Goal: Task Accomplishment & Management: Manage account settings

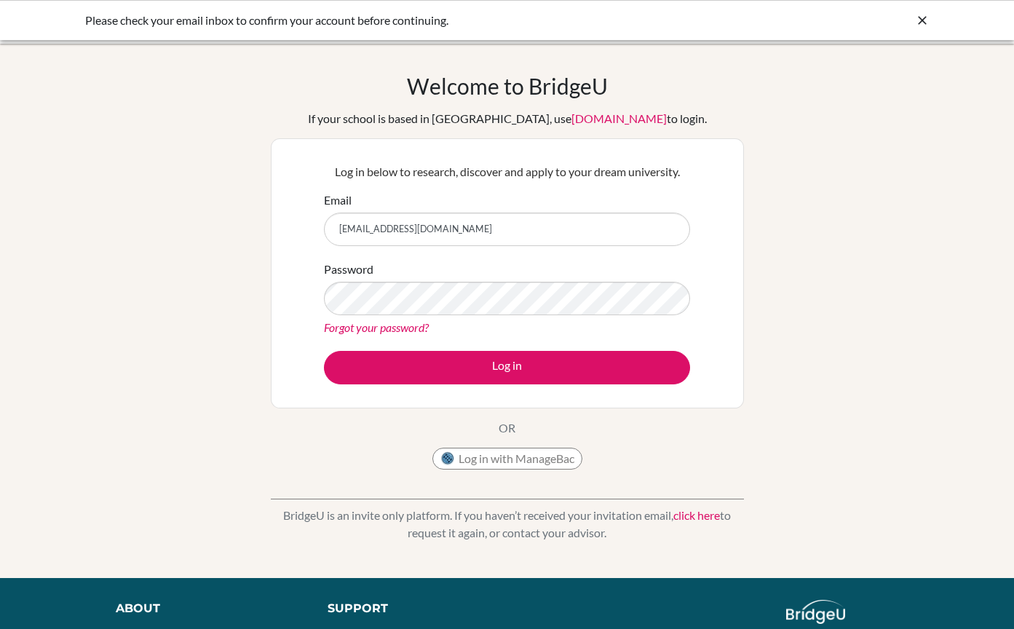
click at [202, 334] on div "Welcome to BridgeU If your school is based in China, use app.bridge-u.com.cn to…" at bounding box center [507, 311] width 1014 height 476
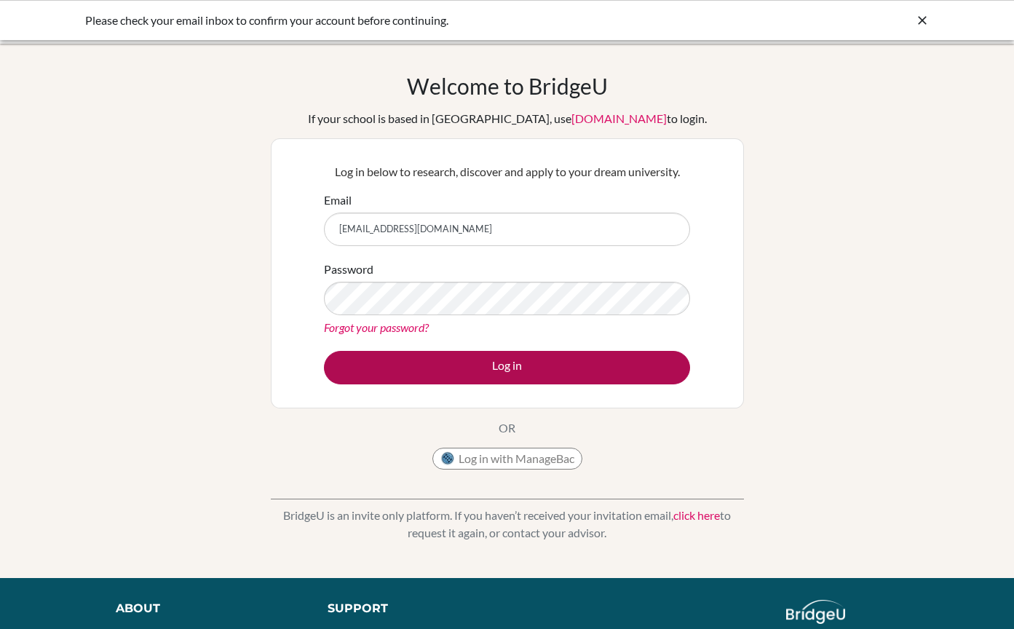
click at [441, 362] on button "Log in" at bounding box center [507, 368] width 366 height 34
click at [484, 365] on button "Log in" at bounding box center [507, 368] width 366 height 34
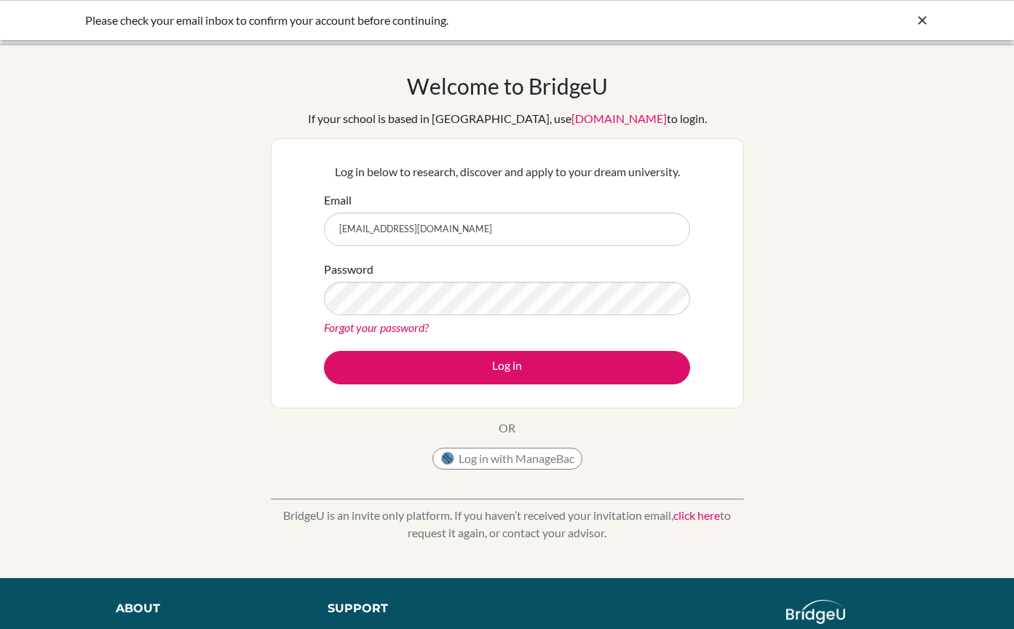
click at [914, 15] on div "Please check your email inbox to confirm your account before continuing." at bounding box center [507, 20] width 845 height 17
click at [919, 16] on icon at bounding box center [922, 20] width 15 height 15
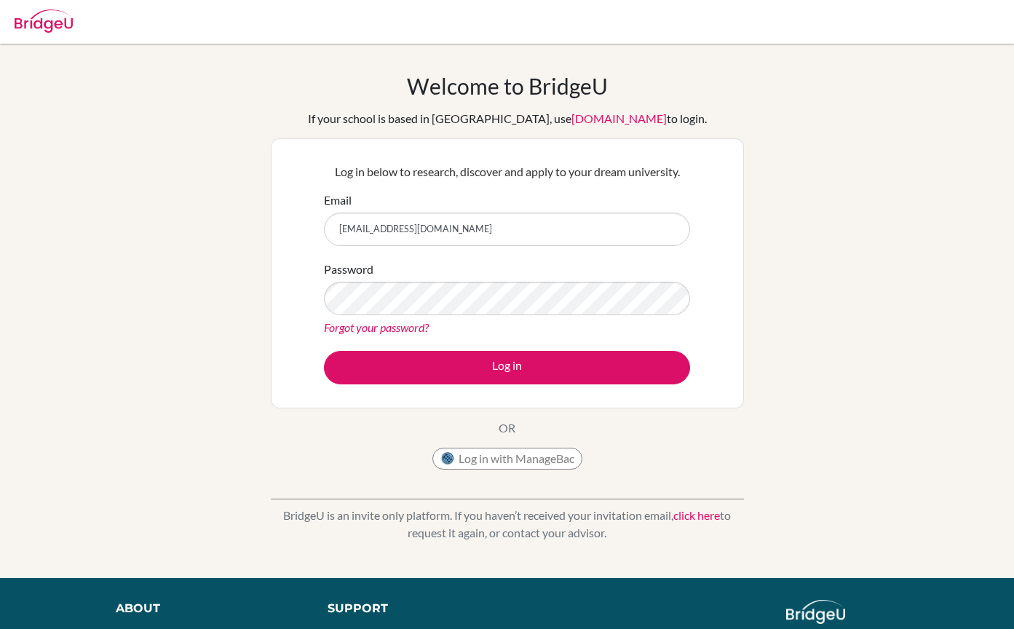
click at [57, 20] on img at bounding box center [44, 20] width 58 height 23
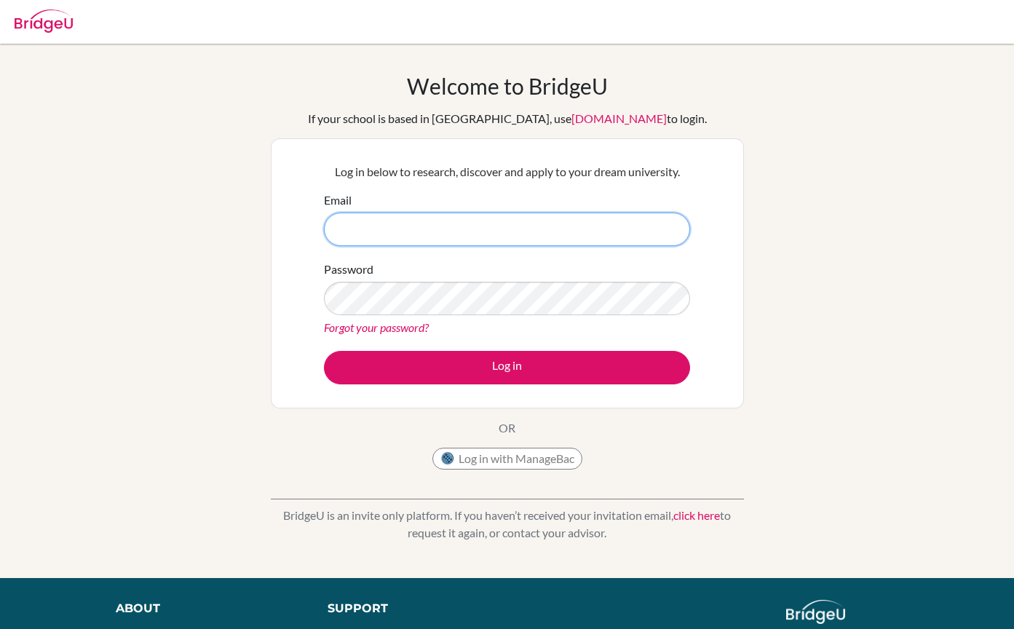
type input "[EMAIL_ADDRESS][DOMAIN_NAME]"
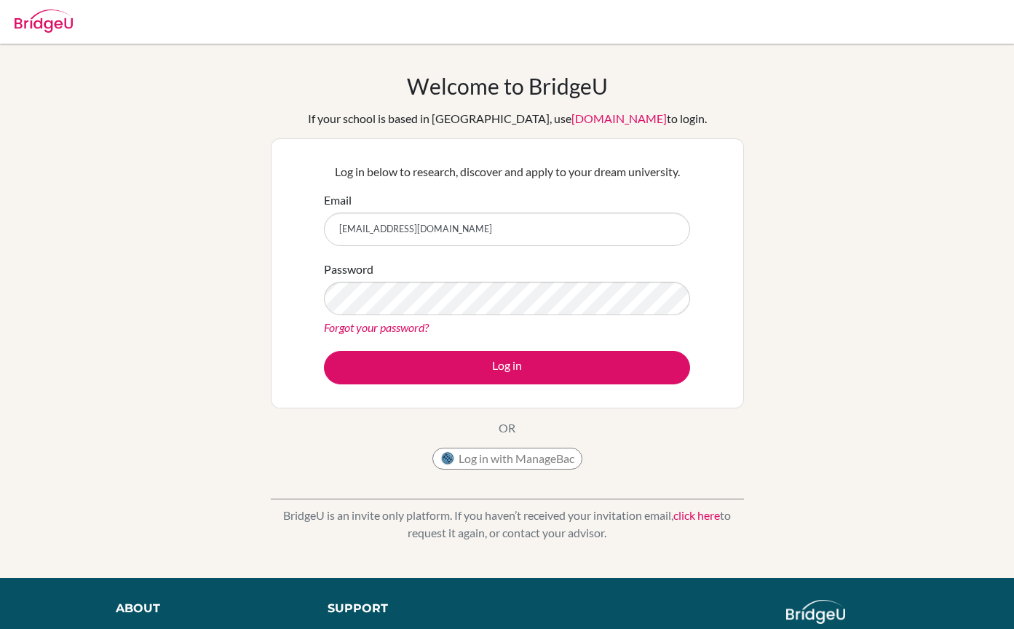
click at [146, 289] on div "Welcome to [GEOGRAPHIC_DATA] If your school is based in [GEOGRAPHIC_DATA], use …" at bounding box center [507, 311] width 1014 height 476
click at [367, 328] on link "Forgot your password?" at bounding box center [376, 327] width 105 height 14
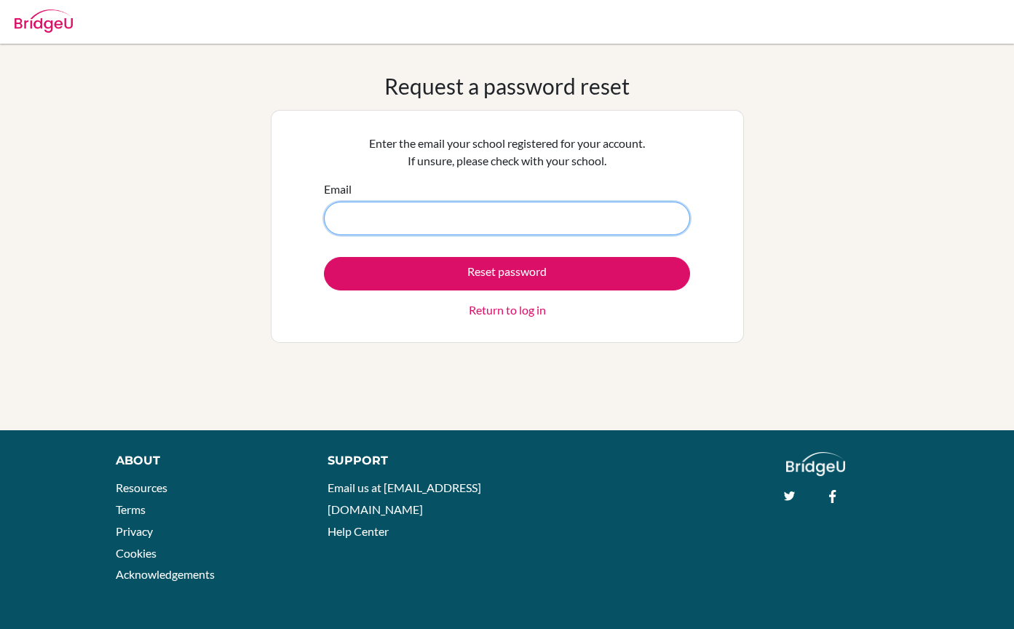
type input "[EMAIL_ADDRESS][DOMAIN_NAME]"
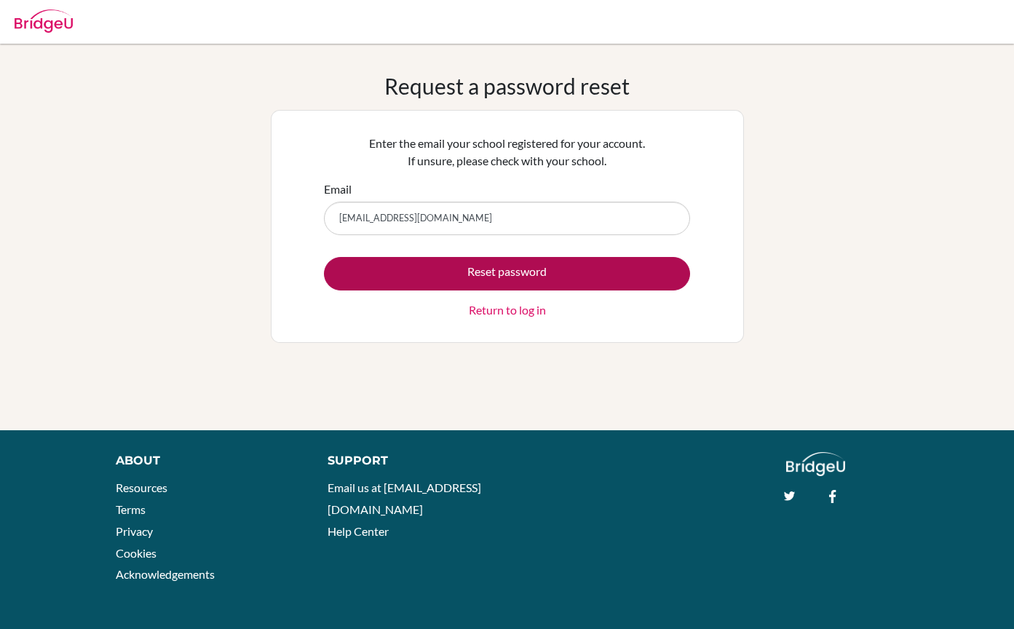
click at [419, 274] on button "Reset password" at bounding box center [507, 274] width 366 height 34
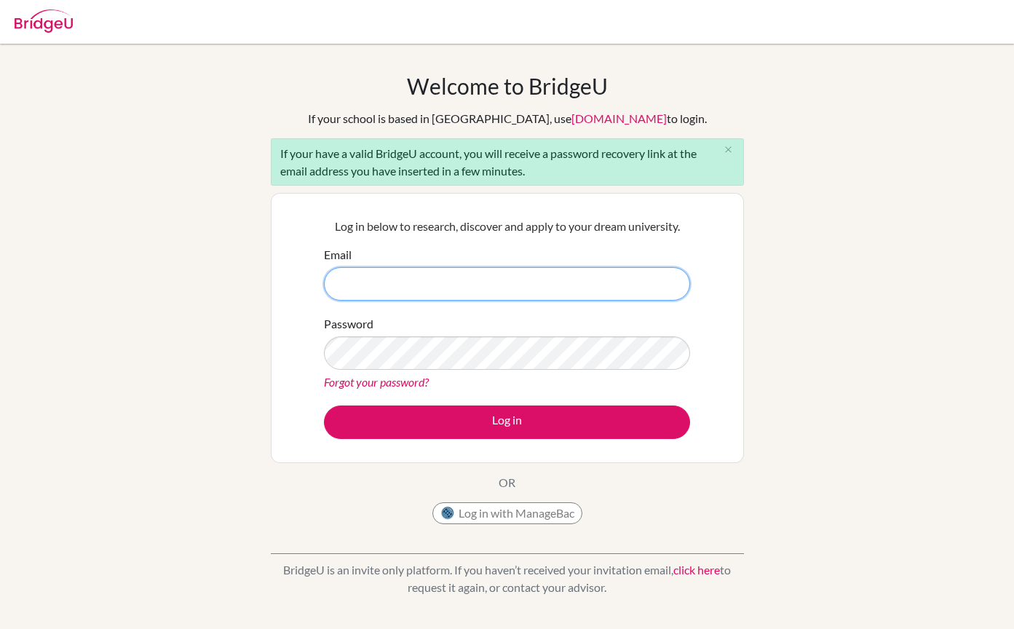
type input "[EMAIL_ADDRESS][DOMAIN_NAME]"
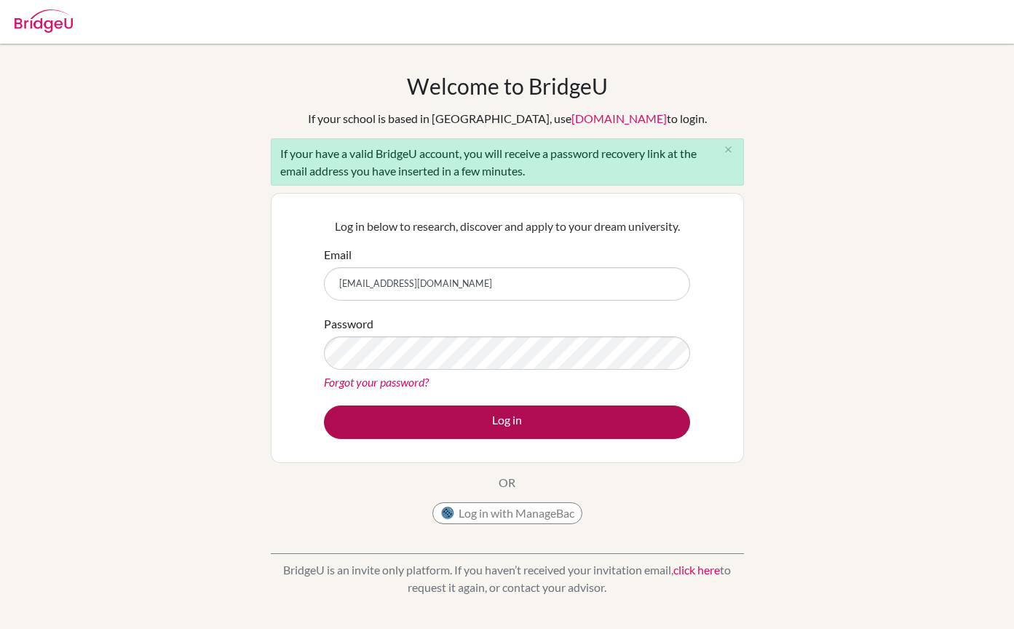
click at [436, 427] on button "Log in" at bounding box center [507, 423] width 366 height 34
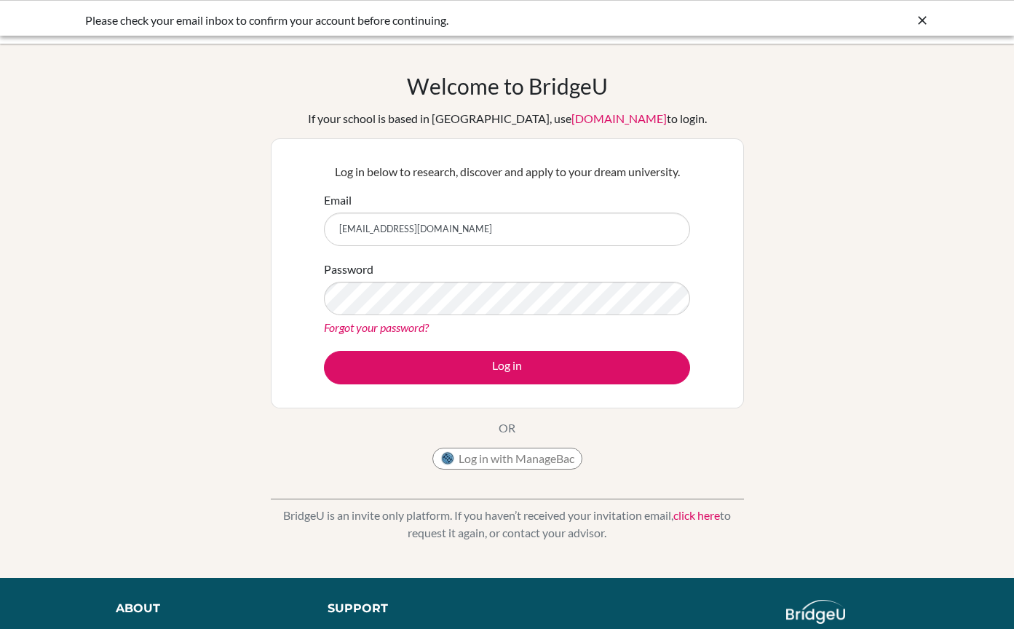
click at [370, 326] on link "Forgot your password?" at bounding box center [376, 327] width 105 height 14
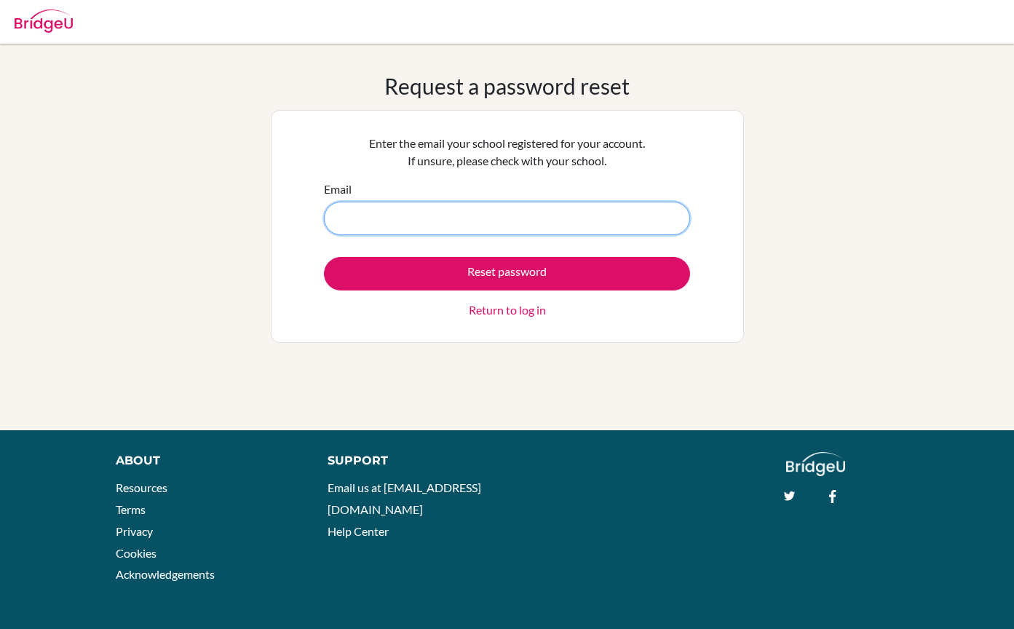
type input "[EMAIL_ADDRESS][DOMAIN_NAME]"
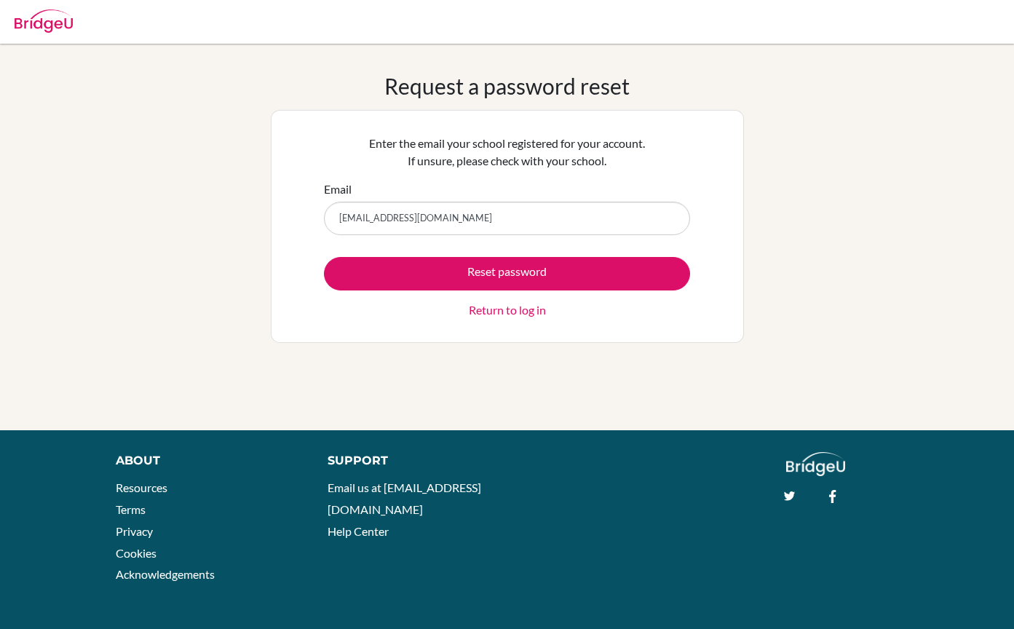
click at [180, 252] on div "Request a password reset Enter the email your school registered for your accoun…" at bounding box center [507, 237] width 1014 height 328
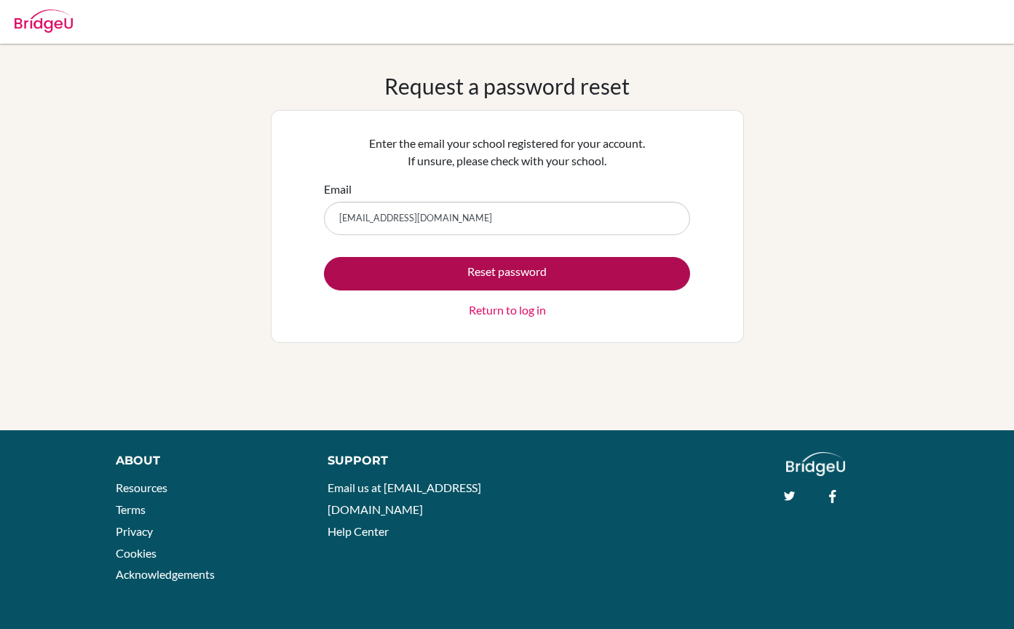
click at [478, 266] on button "Reset password" at bounding box center [507, 274] width 366 height 34
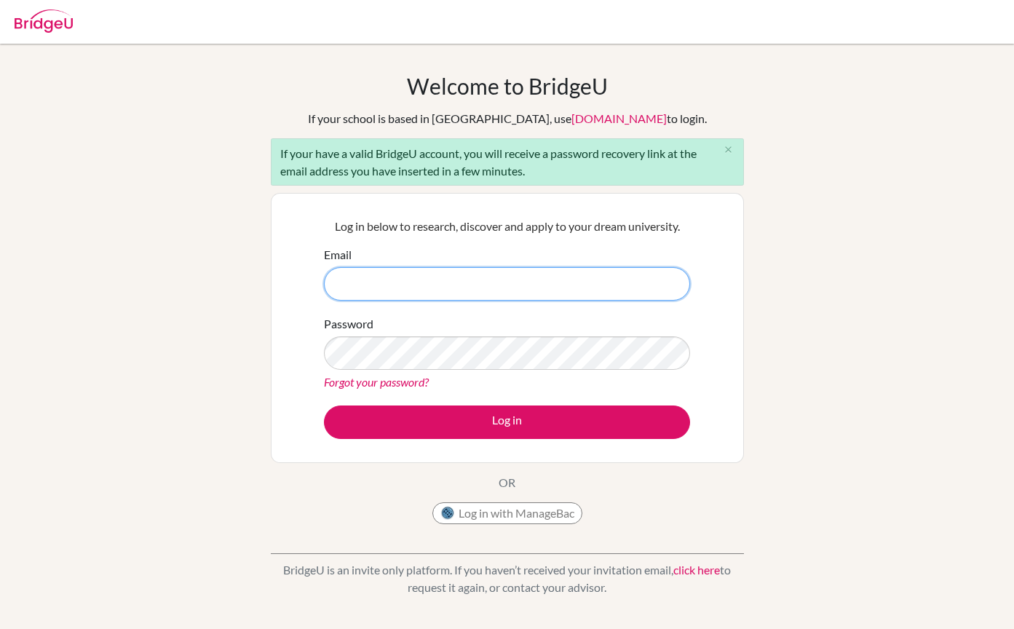
type input "[EMAIL_ADDRESS][DOMAIN_NAME]"
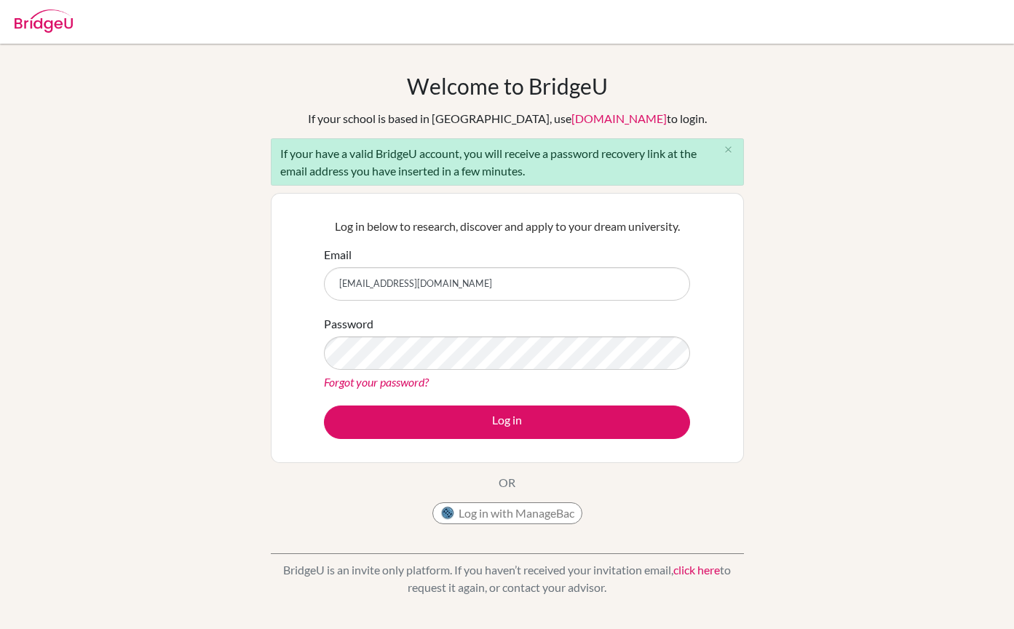
click at [410, 371] on div "Password Forgot your password?" at bounding box center [507, 353] width 366 height 76
click at [410, 380] on link "Forgot your password?" at bounding box center [376, 382] width 105 height 14
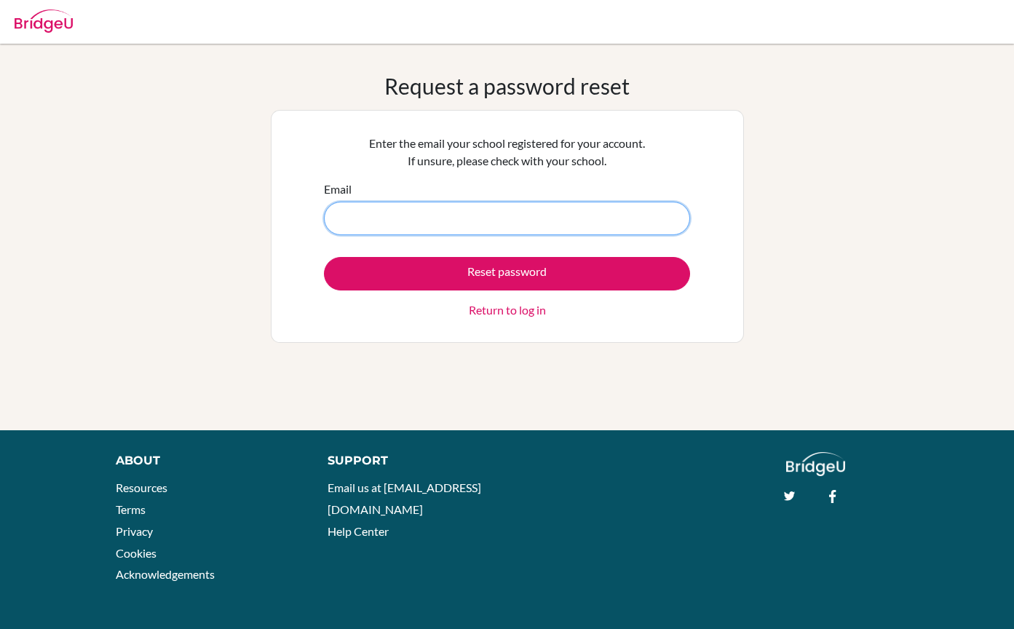
type input "[EMAIL_ADDRESS][DOMAIN_NAME]"
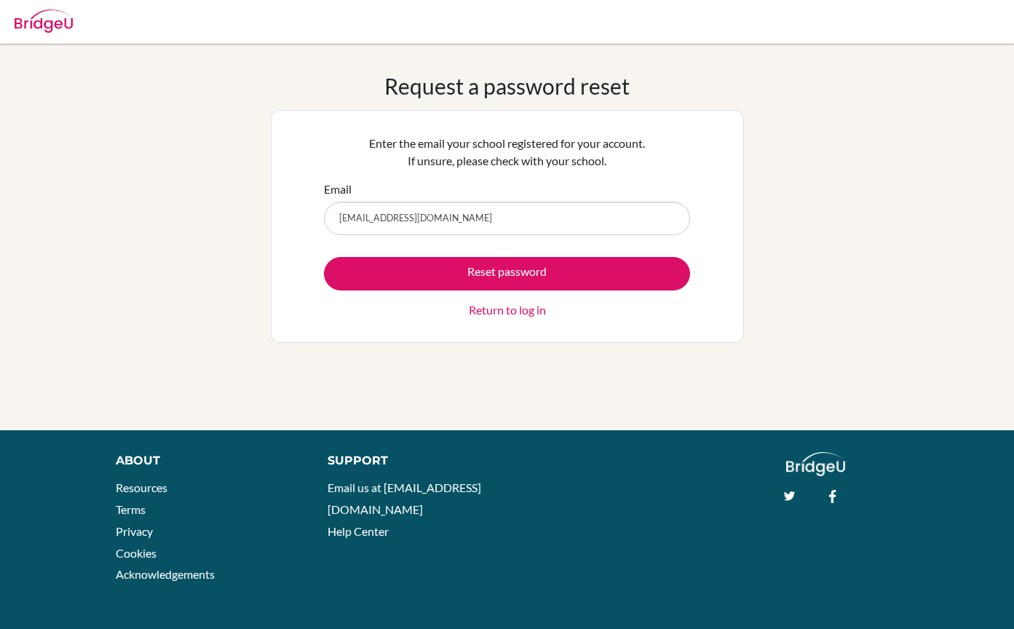
click at [518, 303] on link "Return to log in" at bounding box center [507, 310] width 77 height 17
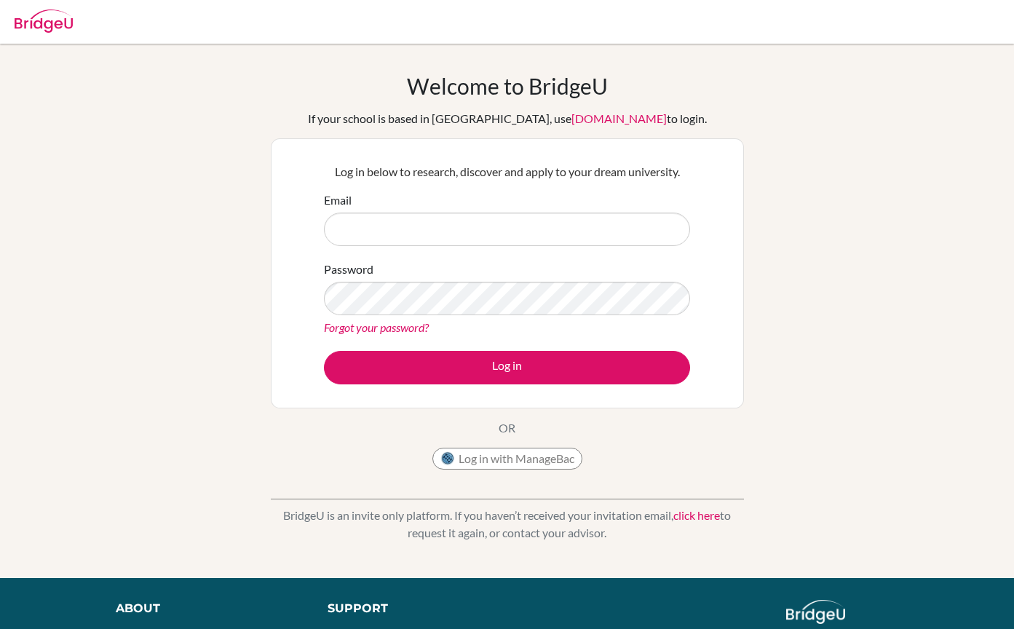
click at [472, 240] on input "Email" at bounding box center [507, 230] width 366 height 34
type input "[EMAIL_ADDRESS][DOMAIN_NAME]"
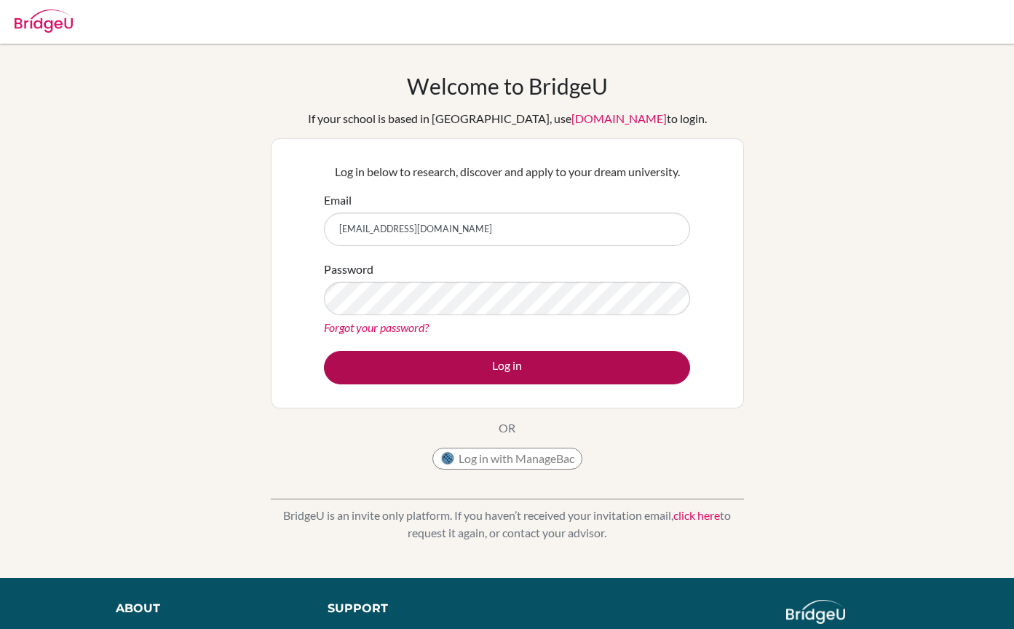
click at [476, 361] on button "Log in" at bounding box center [507, 368] width 366 height 34
